Goal: Transaction & Acquisition: Purchase product/service

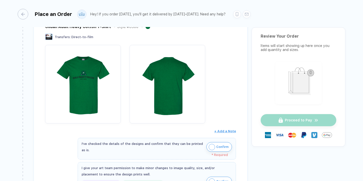
scroll to position [119, 0]
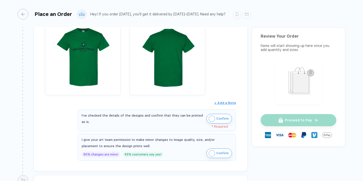
click at [209, 120] on img "button" at bounding box center [212, 119] width 6 height 6
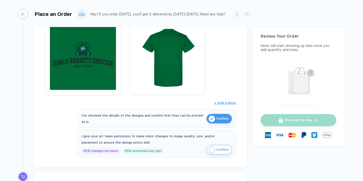
click at [91, 75] on img "button" at bounding box center [83, 54] width 71 height 71
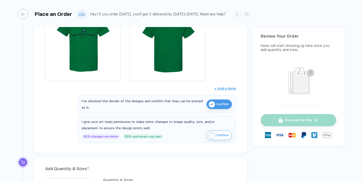
scroll to position [135, 0]
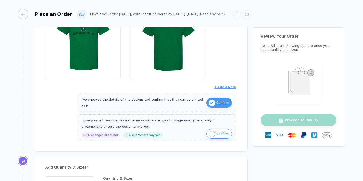
click at [213, 132] on img "button" at bounding box center [212, 134] width 6 height 6
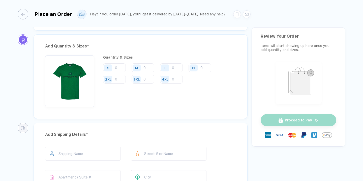
scroll to position [243, 0]
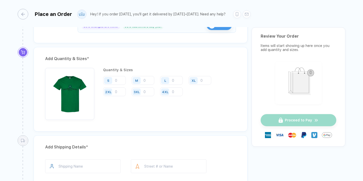
click at [108, 80] on div "S" at bounding box center [108, 80] width 2 height 4
click at [119, 81] on input "number" at bounding box center [114, 80] width 23 height 9
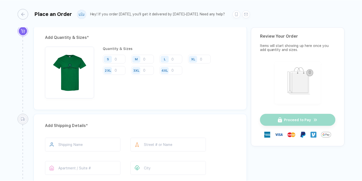
scroll to position [280, 0]
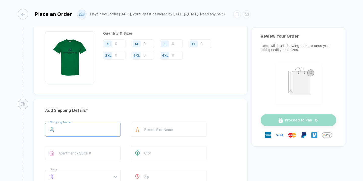
click at [98, 131] on input "text" at bounding box center [83, 130] width 76 height 14
type input "**********"
click at [164, 123] on input "text" at bounding box center [169, 130] width 76 height 14
type input "**********"
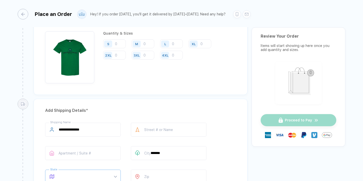
type input "********"
type input "*****"
click at [129, 140] on div "**********" at bounding box center [139, 154] width 189 height 63
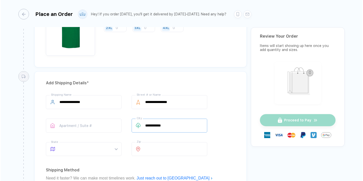
scroll to position [308, 0]
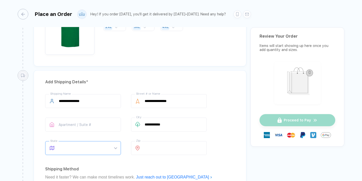
click at [84, 148] on span at bounding box center [88, 147] width 58 height 13
type input "**"
click at [74, 157] on div "**********" at bounding box center [141, 170] width 214 height 201
click at [91, 147] on span at bounding box center [88, 147] width 58 height 13
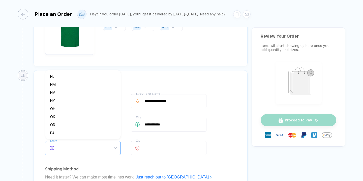
scroll to position [251, 0]
click at [66, 99] on div "NY" at bounding box center [81, 100] width 62 height 6
click at [122, 163] on div "**********" at bounding box center [141, 170] width 214 height 201
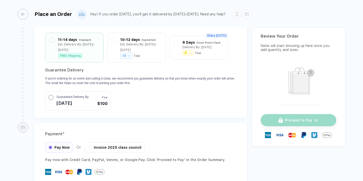
scroll to position [460, 0]
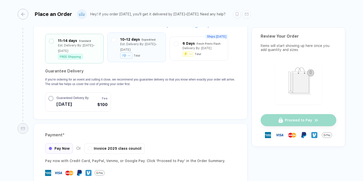
click at [120, 56] on div "--" at bounding box center [126, 55] width 12 height 6
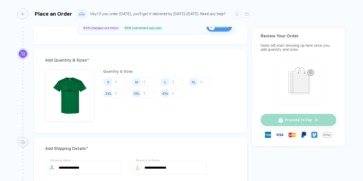
scroll to position [241, 0]
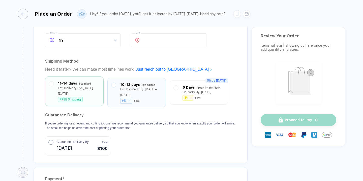
click at [69, 97] on div "FREE Shipping" at bounding box center [70, 99] width 25 height 5
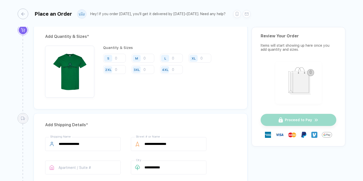
scroll to position [268, 0]
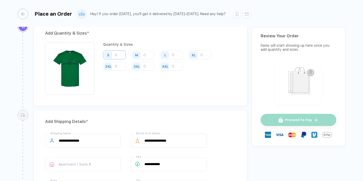
click at [117, 53] on input "number" at bounding box center [114, 54] width 23 height 9
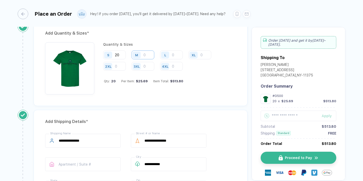
type input "20"
click at [153, 55] on input "number" at bounding box center [143, 54] width 23 height 9
type input "3"
click at [123, 55] on input "20" at bounding box center [114, 54] width 23 height 9
type input "21"
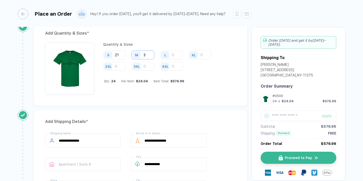
click at [147, 54] on input "3" at bounding box center [143, 54] width 23 height 9
type input "2"
click at [121, 55] on input "21" at bounding box center [114, 54] width 23 height 9
type input "2"
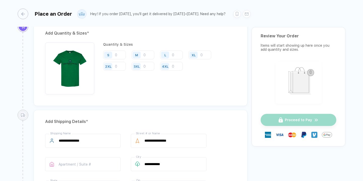
type input "8"
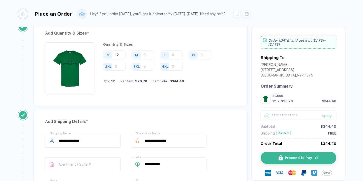
type input "1"
type input "23"
click at [147, 56] on input "number" at bounding box center [143, 54] width 23 height 9
type input "2"
click at [122, 55] on input "23" at bounding box center [114, 54] width 23 height 9
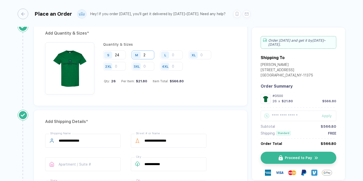
type input "24"
click at [152, 56] on input "2" at bounding box center [143, 54] width 23 height 9
click at [175, 64] on input "number" at bounding box center [171, 66] width 23 height 9
type input "2"
click at [121, 54] on input "24" at bounding box center [114, 54] width 23 height 9
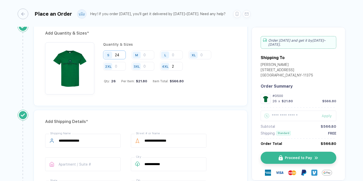
type input "2"
type input "10"
click at [149, 55] on input "number" at bounding box center [143, 54] width 23 height 9
type input "6"
click at [128, 95] on div "Quantity & Sizes S 10 M 6 L XL 2XL 3XL 4XL 2 Qty: 18 Per Item: $26.12 Item Tota…" at bounding box center [140, 69] width 191 height 54
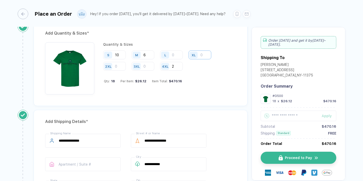
click at [202, 56] on input "number" at bounding box center [200, 54] width 23 height 9
type input "1"
click at [149, 53] on input "6" at bounding box center [143, 54] width 23 height 9
type input "7"
type input "6"
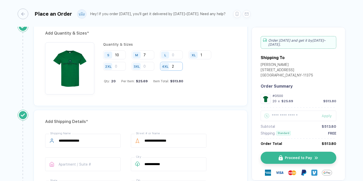
type input "7"
click at [176, 66] on input "2" at bounding box center [171, 66] width 23 height 9
click at [122, 56] on input "10" at bounding box center [114, 54] width 23 height 9
type input "11"
